Goal: Task Accomplishment & Management: Use online tool/utility

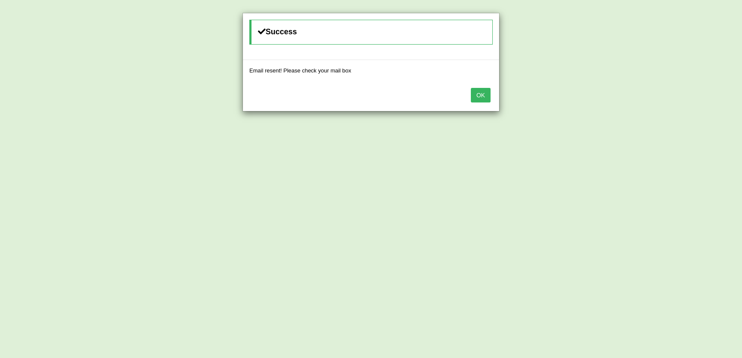
click at [477, 98] on button "OK" at bounding box center [481, 95] width 20 height 15
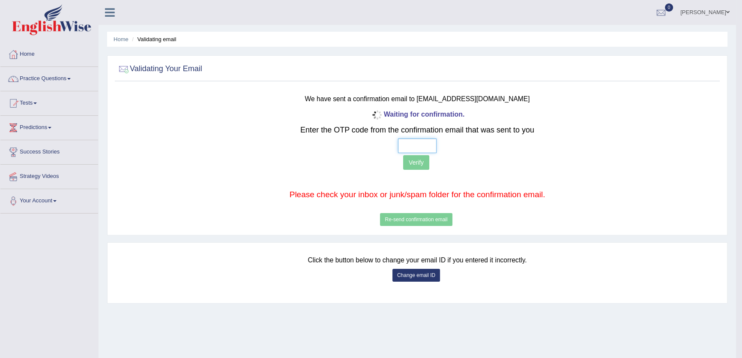
click at [403, 147] on input "text" at bounding box center [417, 145] width 39 height 15
type input "8 9 5 8"
click at [416, 158] on button "Verify" at bounding box center [416, 162] width 26 height 15
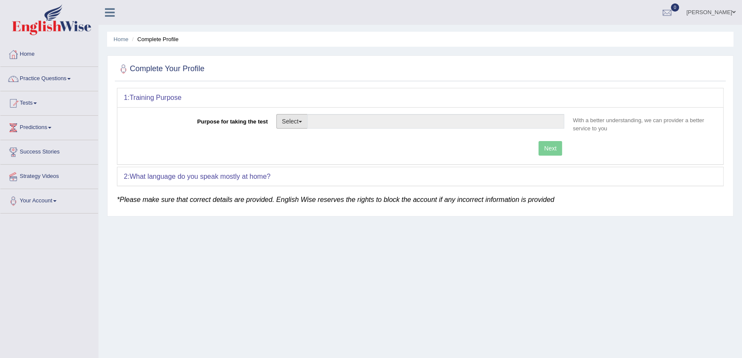
click at [296, 121] on button "Select" at bounding box center [291, 121] width 31 height 15
click at [319, 138] on link "Student Visa" at bounding box center [315, 139] width 76 height 11
type input "Student Visa"
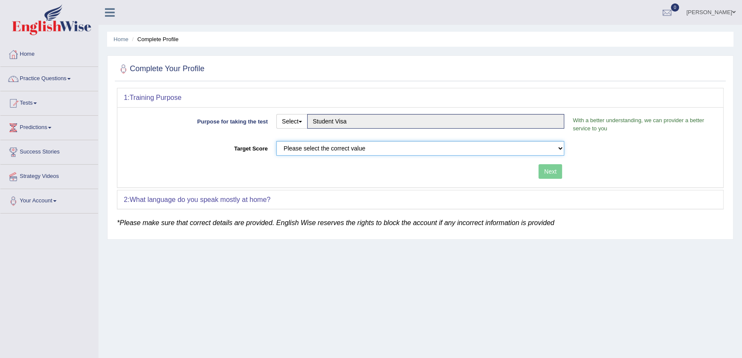
click at [337, 146] on select "Please select the correct value 50 (6 bands) 58 (6.5 bands) 65 (7 bands) 79 (8 …" at bounding box center [420, 148] width 288 height 15
select select "65"
click at [276, 141] on select "Please select the correct value 50 (6 bands) 58 (6.5 bands) 65 (7 bands) 79 (8 …" at bounding box center [420, 148] width 288 height 15
click at [540, 173] on button "Next" at bounding box center [550, 171] width 24 height 15
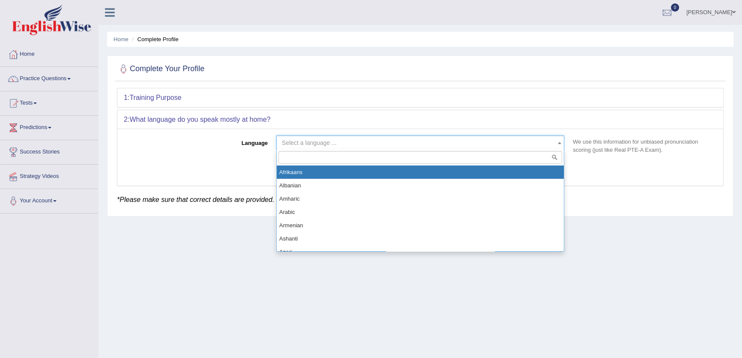
click at [407, 140] on span "Select a language ..." at bounding box center [418, 142] width 272 height 9
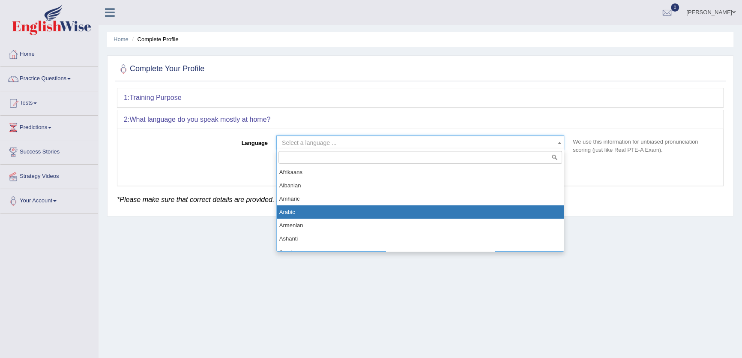
drag, startPoint x: 383, startPoint y: 209, endPoint x: 422, endPoint y: 185, distance: 45.2
select select "Arabic"
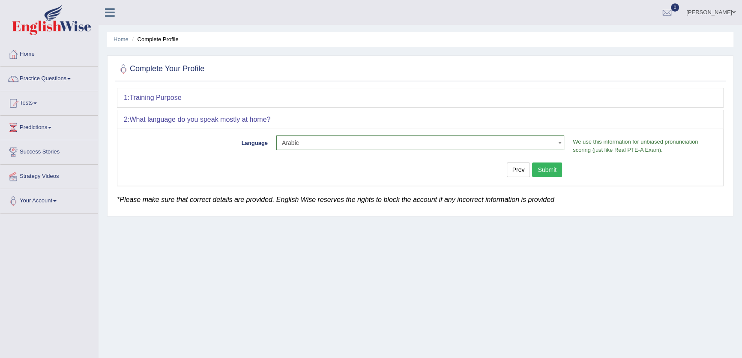
click at [556, 172] on button "Submit" at bounding box center [547, 169] width 30 height 15
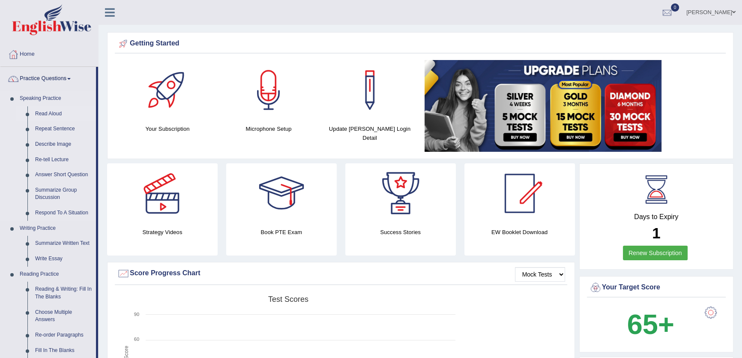
click at [55, 111] on link "Read Aloud" at bounding box center [63, 113] width 65 height 15
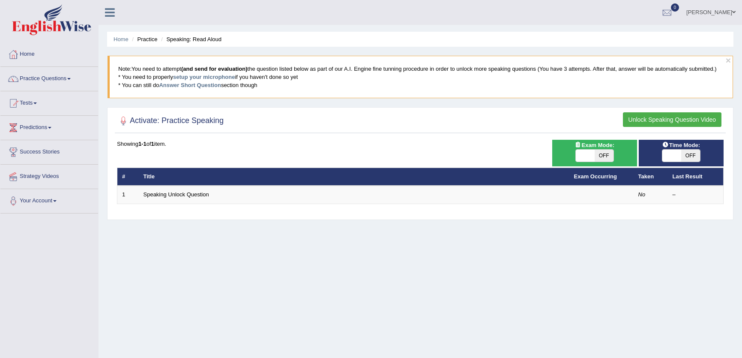
click at [192, 191] on link "Speaking Unlock Question" at bounding box center [176, 194] width 66 height 6
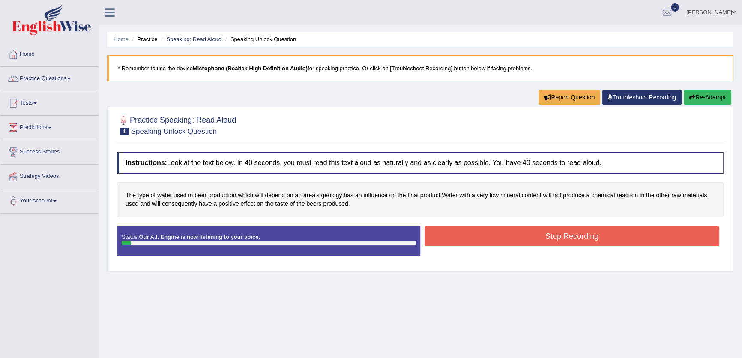
click at [587, 229] on button "Stop Recording" at bounding box center [571, 236] width 295 height 20
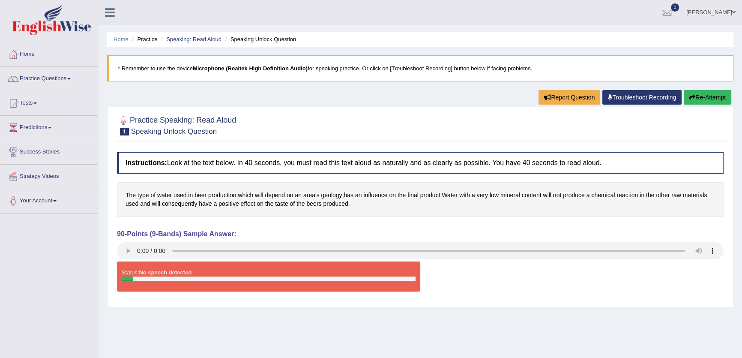
click at [709, 91] on button "Re-Attempt" at bounding box center [708, 97] width 48 height 15
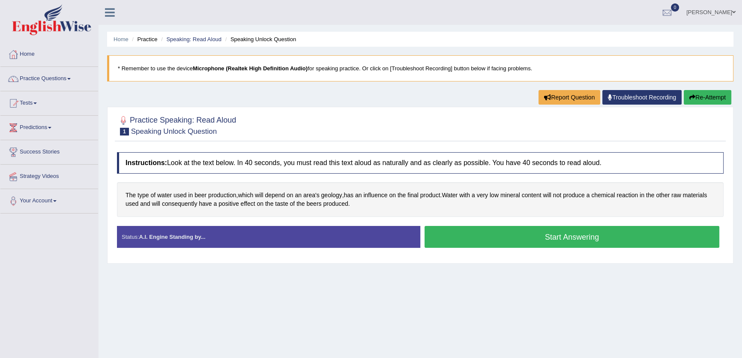
click at [471, 238] on button "Start Answering" at bounding box center [571, 237] width 295 height 22
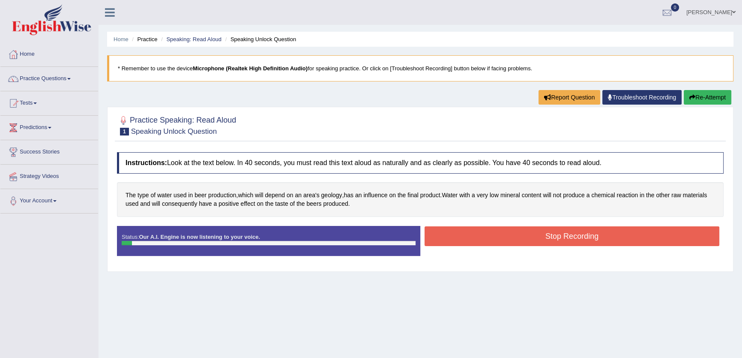
click at [471, 238] on button "Stop Recording" at bounding box center [571, 236] width 295 height 20
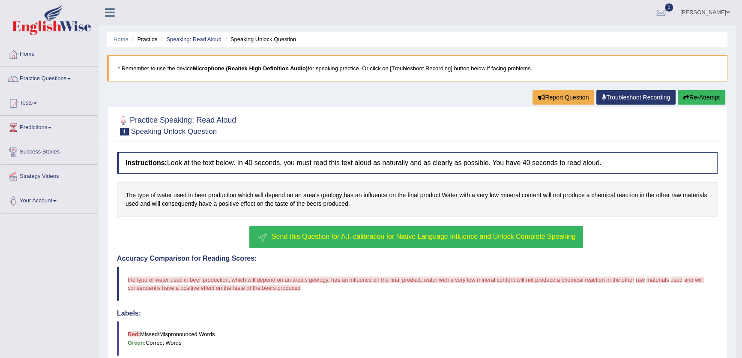
click at [452, 234] on span "Send this Question for A.I. calibration for Native Language Influence and Unloc…" at bounding box center [424, 236] width 304 height 7
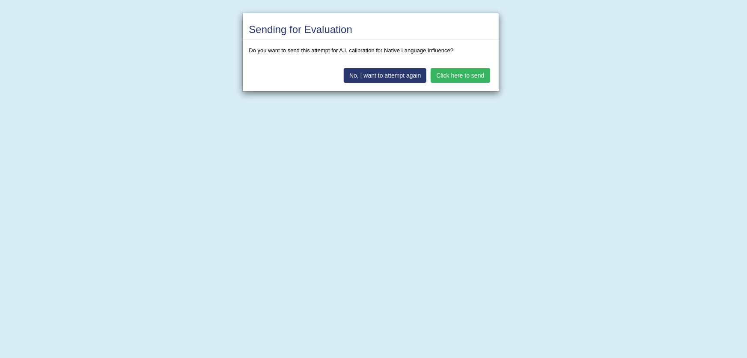
click at [457, 69] on button "Click here to send" at bounding box center [460, 75] width 59 height 15
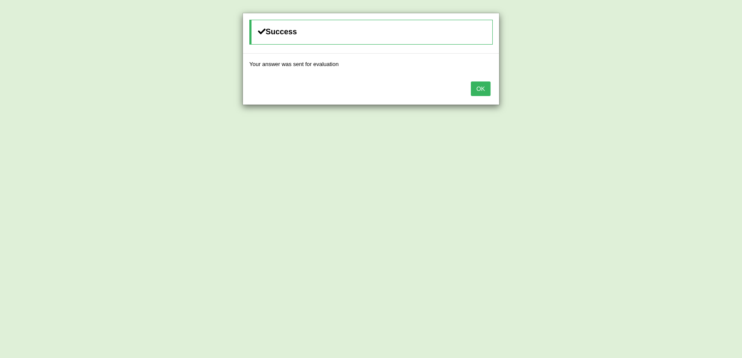
click at [485, 85] on button "OK" at bounding box center [481, 88] width 20 height 15
